Goal: Task Accomplishment & Management: Complete application form

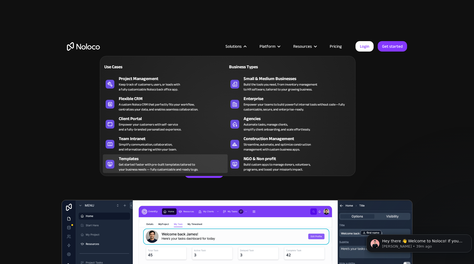
click at [174, 162] on div "Get started faster with pre-built templates tailored to your business needs — f…" at bounding box center [158, 167] width 79 height 10
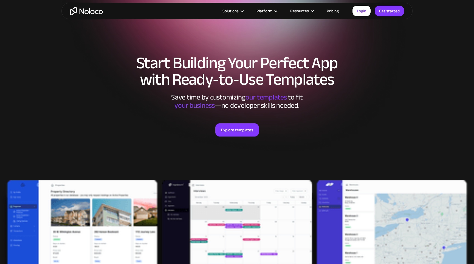
click at [237, 138] on div "Explore templates" at bounding box center [237, 137] width 340 height 54
click at [237, 133] on link "Explore templates" at bounding box center [237, 129] width 44 height 13
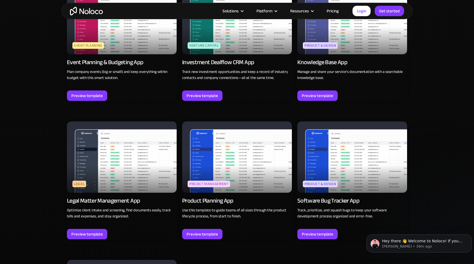
scroll to position [1460, 0]
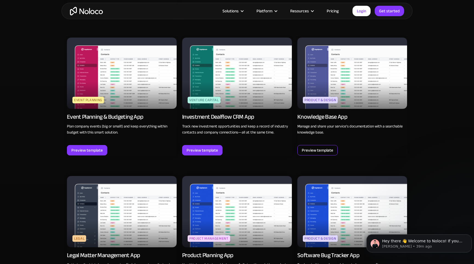
drag, startPoint x: 323, startPoint y: 146, endPoint x: 331, endPoint y: 145, distance: 8.3
click at [323, 147] on div "Preview template" at bounding box center [318, 150] width 32 height 7
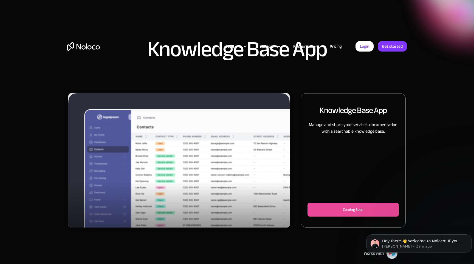
click at [209, 189] on img "1 of 3" at bounding box center [178, 165] width 221 height 144
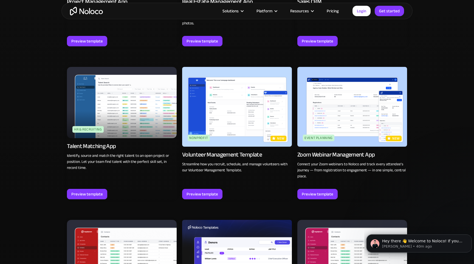
scroll to position [1131, 0]
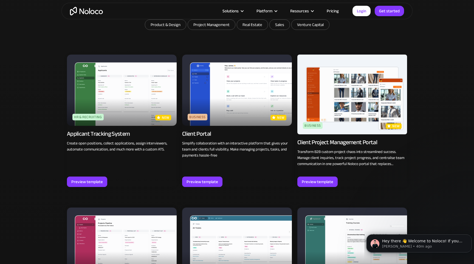
scroll to position [412, 0]
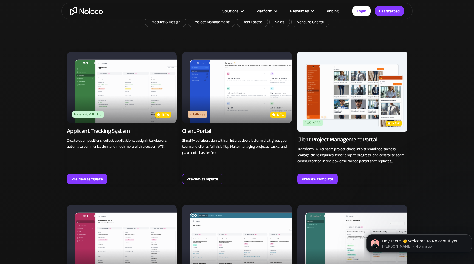
click at [206, 181] on div "Preview template" at bounding box center [203, 179] width 32 height 7
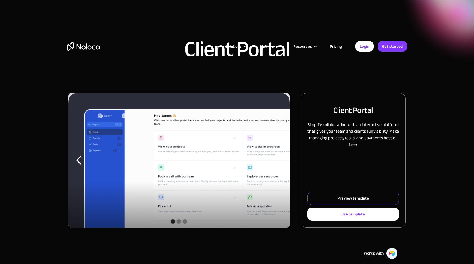
click at [381, 196] on link "Preview template" at bounding box center [353, 198] width 91 height 13
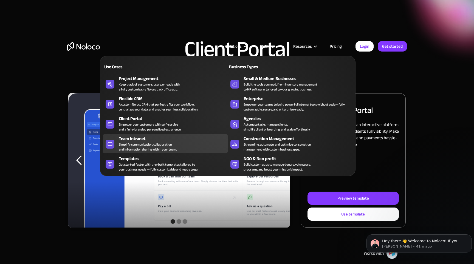
click at [147, 142] on div "Simplify communication, collaboration, and information sharing within your team." at bounding box center [148, 147] width 58 height 10
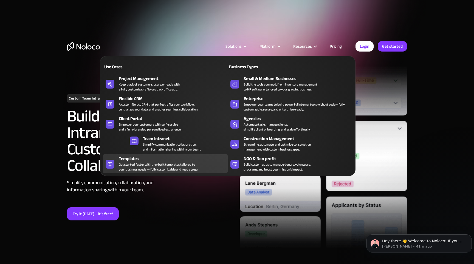
click at [154, 162] on div "Get started faster with pre-built templates tailored to your business needs — f…" at bounding box center [158, 167] width 79 height 10
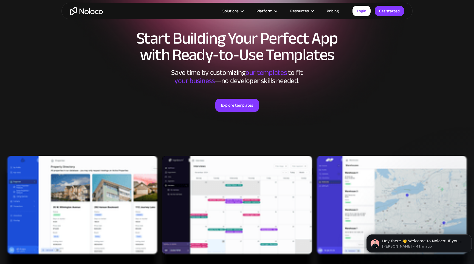
scroll to position [27, 0]
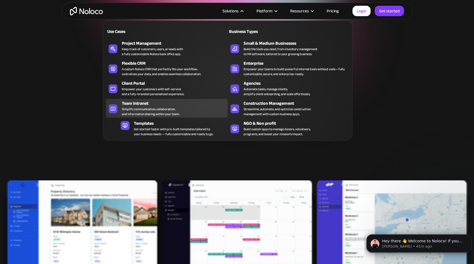
click at [170, 109] on div "Simplify communication, collaboration, and information sharing within your team." at bounding box center [151, 112] width 58 height 10
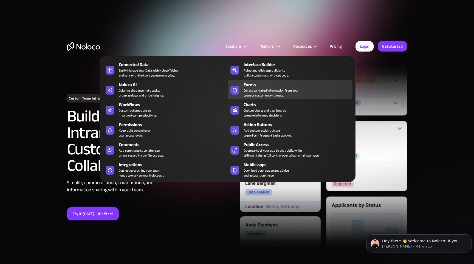
click at [274, 86] on div "Forms" at bounding box center [299, 84] width 111 height 7
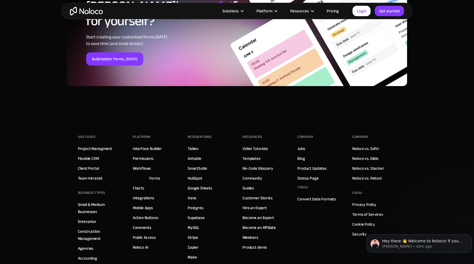
scroll to position [2085, 0]
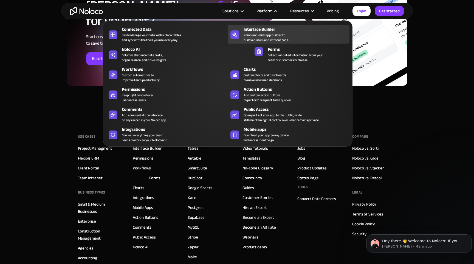
click at [268, 30] on div "Interface Builder" at bounding box center [298, 29] width 108 height 7
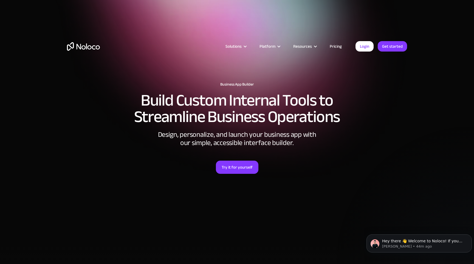
drag, startPoint x: 431, startPoint y: 88, endPoint x: 426, endPoint y: 89, distance: 5.1
click at [428, 89] on section "Business App Builder Build Custom Internal Tools to Streamline Business Operati…" at bounding box center [237, 120] width 474 height 241
click at [244, 234] on section "Business App Builder Build Custom Internal Tools to Streamline Business Operati…" at bounding box center [237, 120] width 474 height 241
click at [335, 45] on link "Pricing" at bounding box center [336, 46] width 26 height 7
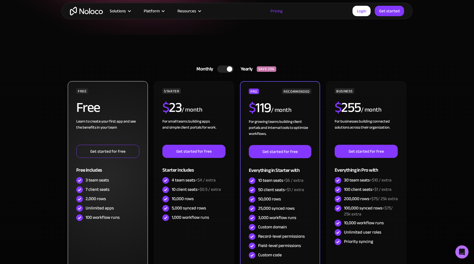
click at [100, 149] on link "Get started for free" at bounding box center [107, 151] width 63 height 13
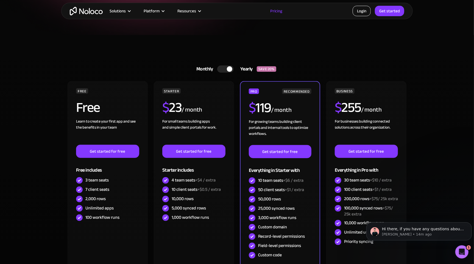
click at [358, 12] on link "Login" at bounding box center [361, 11] width 18 height 10
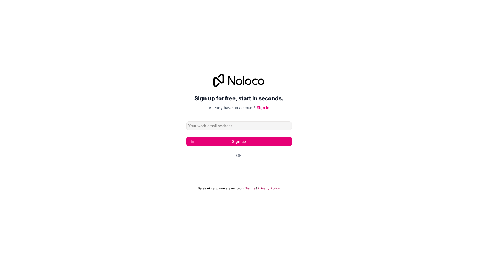
type input "[PERSON_NAME][EMAIL_ADDRESS][PERSON_NAME][DOMAIN_NAME]"
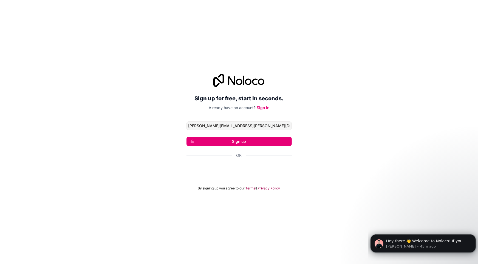
click at [255, 141] on button "Sign up" at bounding box center [239, 141] width 105 height 9
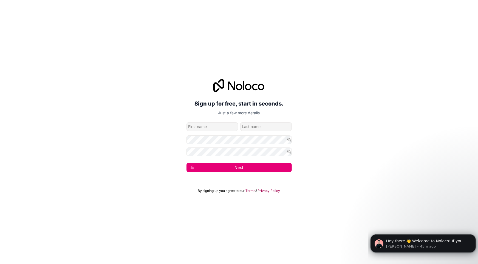
type input "Sven"
type input "Roth"
click at [221, 145] on form "sven.roth@dinovo.ch Sven Roth Next" at bounding box center [239, 147] width 105 height 50
drag, startPoint x: 457, startPoint y: 33, endPoint x: 388, endPoint y: 179, distance: 161.4
click at [286, 190] on div "Sign up for free, start in seconds. Just a few more details sven.roth@dinovo.ch…" at bounding box center [239, 132] width 478 height 264
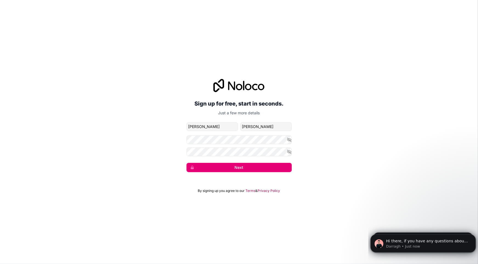
click at [265, 168] on button "Next" at bounding box center [239, 167] width 105 height 9
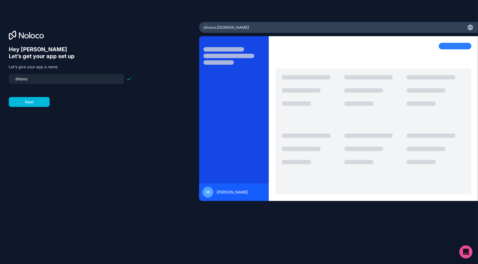
drag, startPoint x: 22, startPoint y: 77, endPoint x: 11, endPoint y: 77, distance: 10.7
click at [11, 77] on div "dinovo" at bounding box center [66, 79] width 115 height 10
click at [17, 79] on input "content-manager" at bounding box center [66, 79] width 109 height 8
drag, startPoint x: 14, startPoint y: 77, endPoint x: 17, endPoint y: 79, distance: 3.6
click at [17, 79] on input "vontent-manager" at bounding box center [66, 79] width 109 height 8
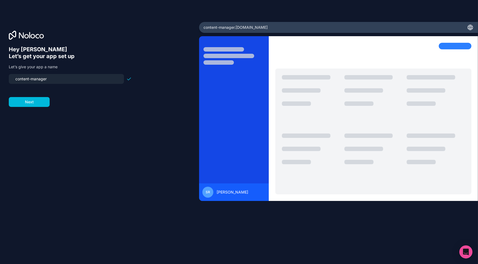
type input "content-manager"
click at [44, 105] on button "Next" at bounding box center [29, 102] width 41 height 10
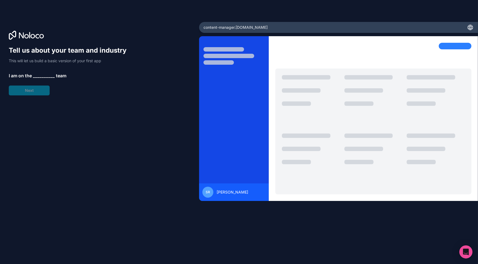
click at [42, 76] on span "__________" at bounding box center [44, 75] width 22 height 7
click at [36, 72] on div "Tell us about your team and industry This will let us build a basic version of …" at bounding box center [70, 70] width 123 height 49
click at [36, 75] on span "__________" at bounding box center [44, 75] width 22 height 7
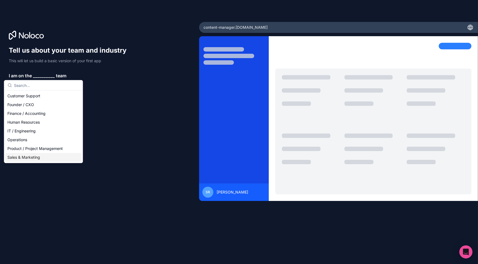
click at [28, 158] on div "Sales & Marketing" at bounding box center [43, 157] width 76 height 9
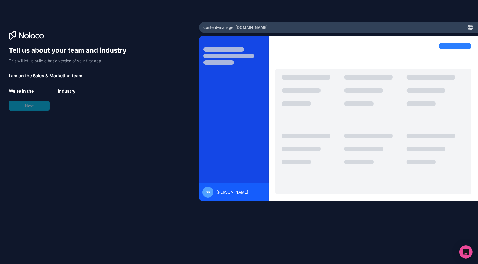
click at [40, 92] on span "__________" at bounding box center [46, 91] width 22 height 7
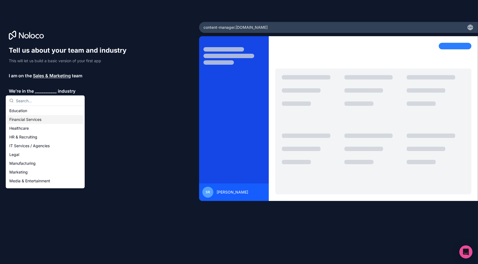
scroll to position [27, 0]
click at [35, 145] on div "IT Services / Agencies" at bounding box center [45, 145] width 76 height 9
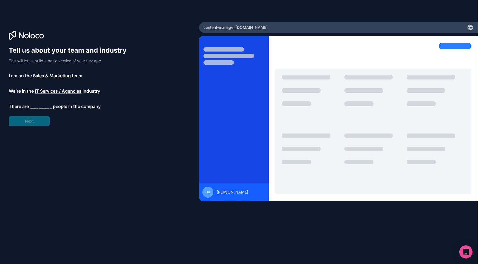
click at [41, 104] on span "__________" at bounding box center [41, 106] width 22 height 7
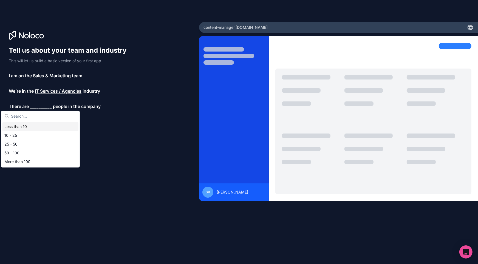
click at [30, 126] on div "Less than 10" at bounding box center [40, 126] width 76 height 9
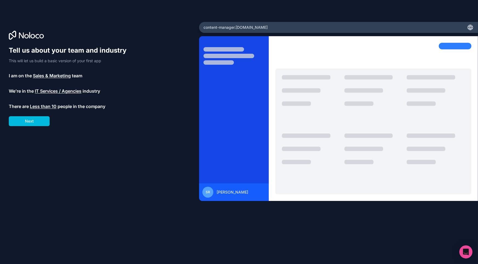
click at [37, 121] on button "Next" at bounding box center [29, 121] width 41 height 10
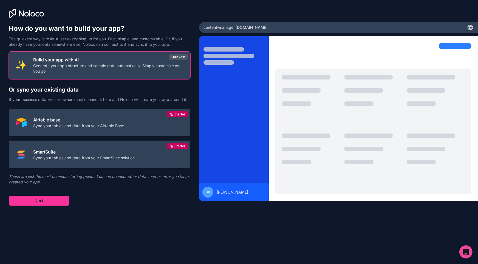
click at [85, 118] on p "Airtable base" at bounding box center [78, 120] width 91 height 7
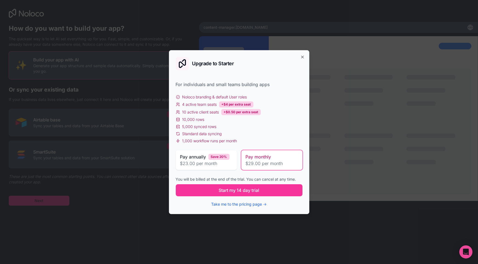
click at [235, 190] on span "Start my 14 day trial" at bounding box center [239, 190] width 41 height 7
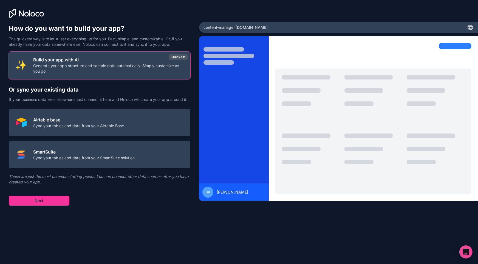
click at [85, 118] on p "Airtable base" at bounding box center [78, 120] width 91 height 7
click at [47, 200] on button "Next" at bounding box center [39, 201] width 61 height 10
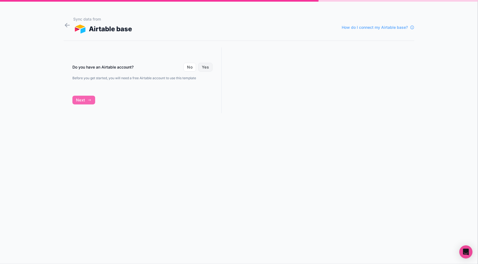
click at [206, 67] on button "Yes" at bounding box center [205, 67] width 14 height 9
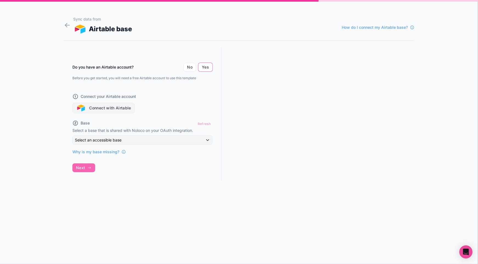
click at [112, 107] on button "Connect with Airtable" at bounding box center [103, 108] width 62 height 10
click at [193, 172] on div "Do you have an Airtable account? No Yes Before you get started, you will need a…" at bounding box center [143, 119] width 158 height 144
click at [203, 124] on div "Refresh" at bounding box center [204, 124] width 17 height 8
click at [203, 123] on div "Refresh" at bounding box center [204, 124] width 17 height 8
click at [190, 65] on button "No" at bounding box center [190, 67] width 13 height 9
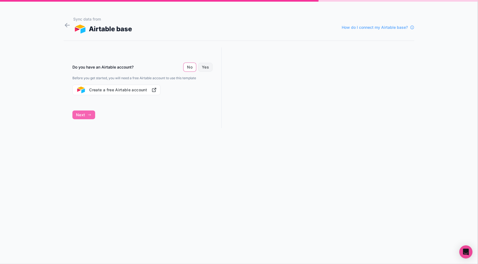
click at [206, 66] on button "Yes" at bounding box center [205, 67] width 14 height 9
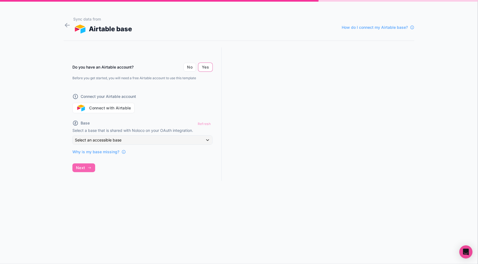
click at [205, 121] on div "Refresh" at bounding box center [204, 124] width 17 height 8
click at [101, 133] on div "Base Refresh Select a base that is shared with Noloco on your OAuth integration…" at bounding box center [142, 137] width 140 height 35
drag, startPoint x: 108, startPoint y: 107, endPoint x: 111, endPoint y: 108, distance: 3.7
click at [111, 108] on button "Connect with Airtable" at bounding box center [103, 108] width 62 height 10
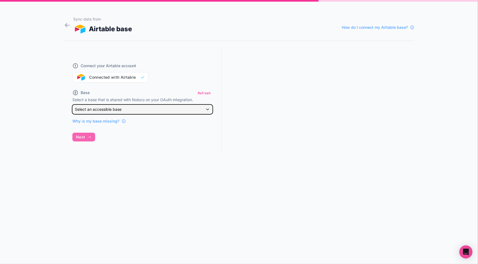
click at [207, 109] on div "Select an accessible base" at bounding box center [143, 109] width 140 height 9
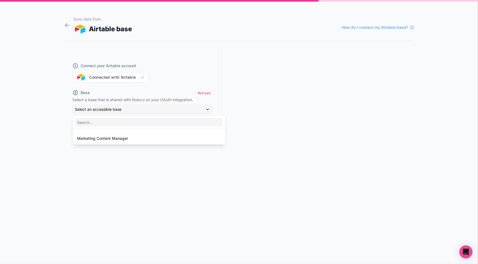
click at [135, 137] on div "Marketing Content Manager" at bounding box center [149, 138] width 144 height 7
drag, startPoint x: 86, startPoint y: 170, endPoint x: 161, endPoint y: 177, distance: 75.2
click at [86, 170] on button "Next" at bounding box center [83, 168] width 23 height 9
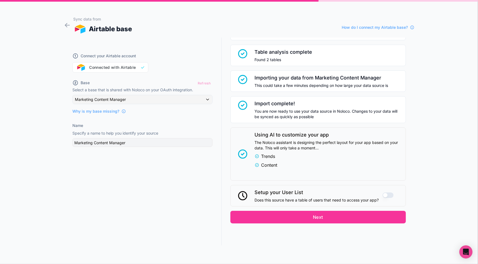
scroll to position [41, 0]
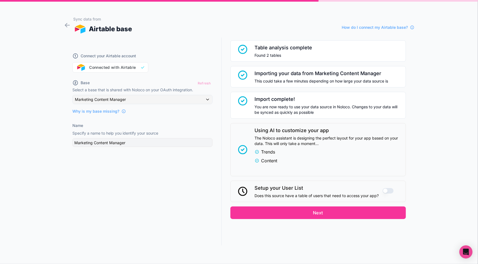
click at [328, 210] on button "Next" at bounding box center [319, 213] width 176 height 13
